Goal: Navigation & Orientation: Find specific page/section

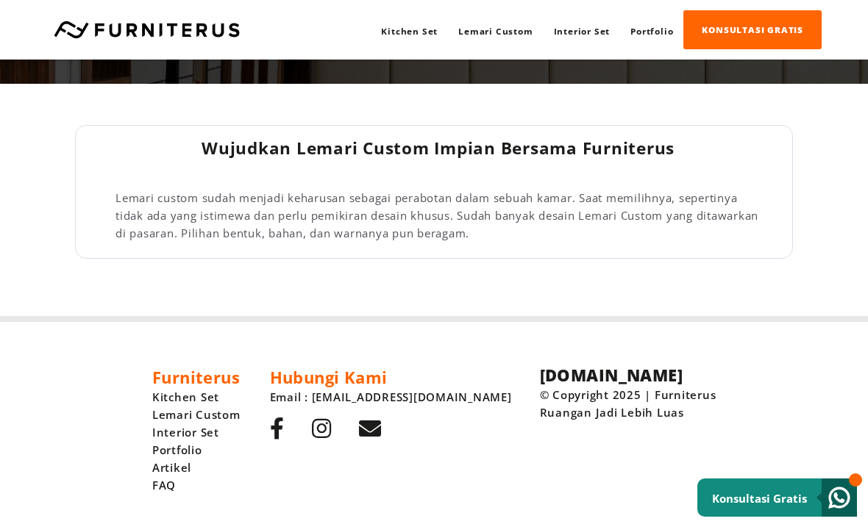
scroll to position [2309, 0]
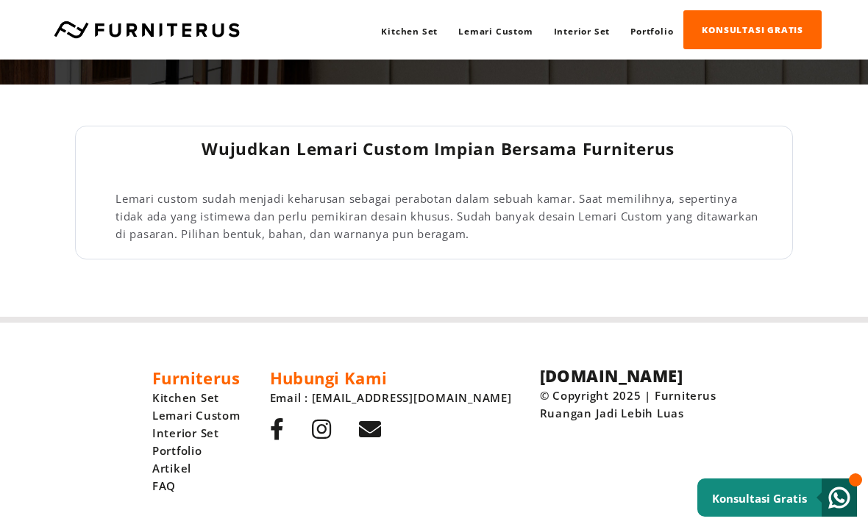
click at [499, 30] on link "Lemari Custom" at bounding box center [495, 31] width 95 height 38
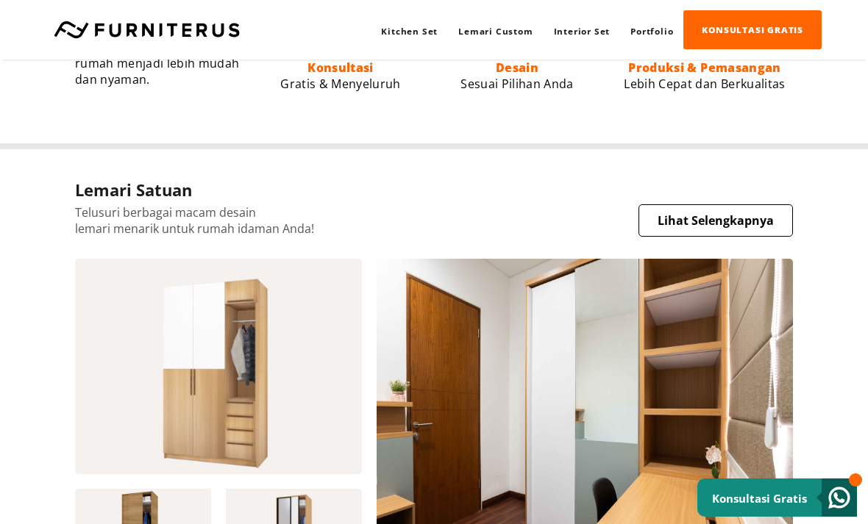
scroll to position [1088, 0]
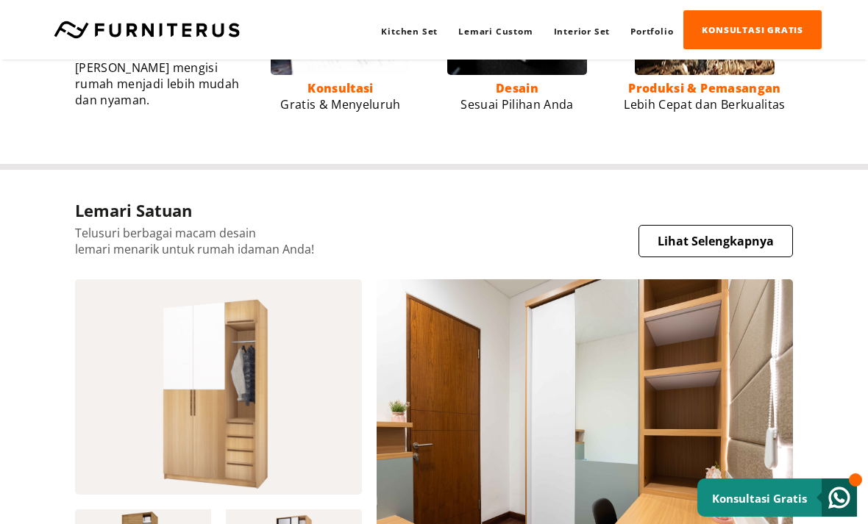
click at [706, 257] on link "Lihat Selengkapnya" at bounding box center [715, 241] width 154 height 32
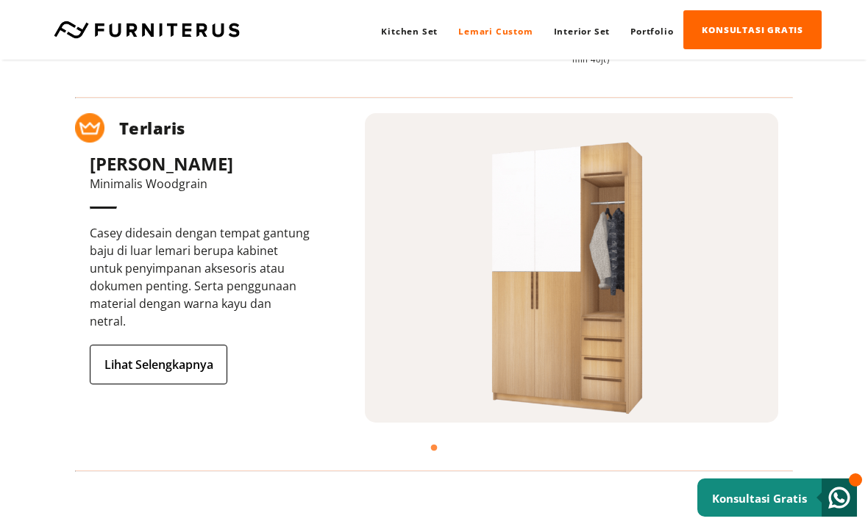
scroll to position [307, 0]
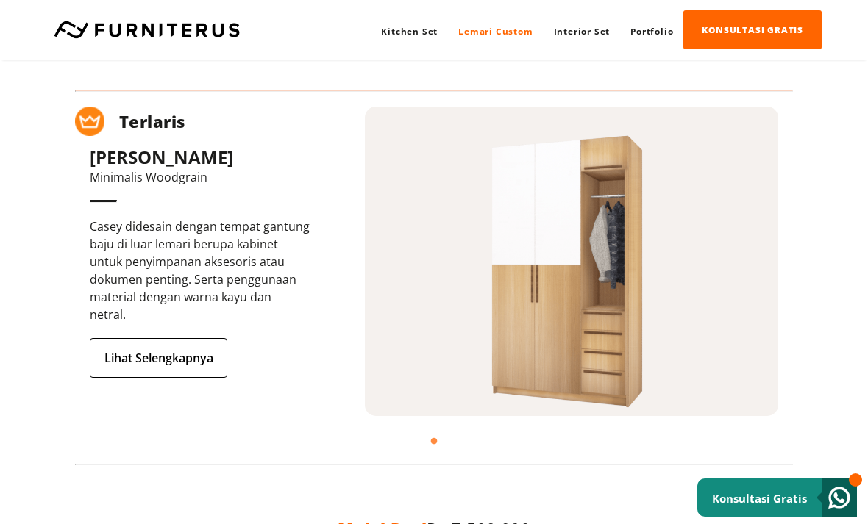
click at [133, 354] on link "Lihat Selengkapnya" at bounding box center [159, 358] width 138 height 40
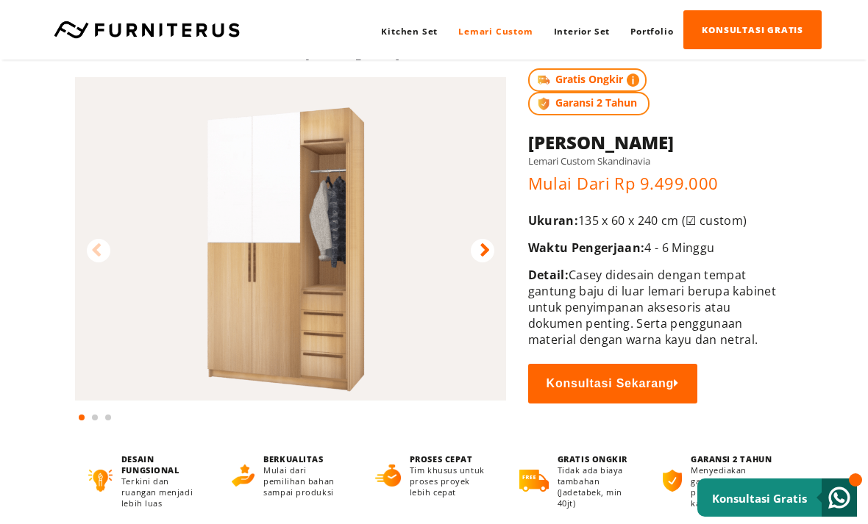
scroll to position [29, 0]
